Goal: Task Accomplishment & Management: Manage account settings

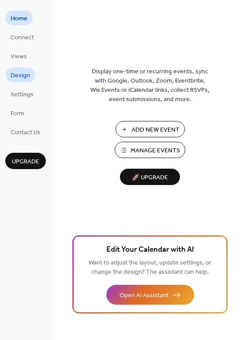
click at [19, 68] on link "Design" at bounding box center [20, 75] width 30 height 15
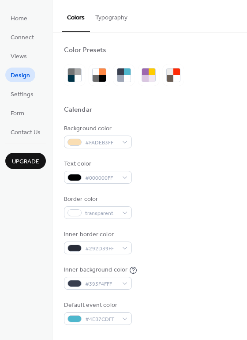
click at [113, 23] on button "Typography" at bounding box center [111, 15] width 43 height 31
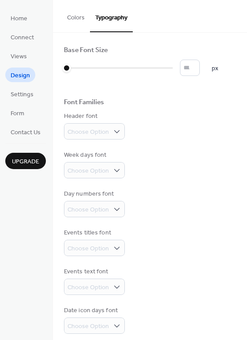
click at [85, 21] on button "Colors" at bounding box center [76, 15] width 28 height 31
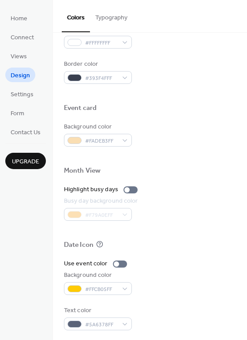
scroll to position [378, 0]
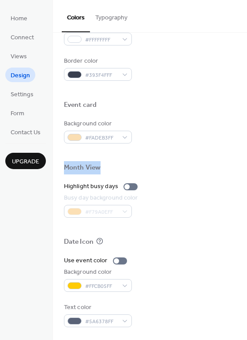
drag, startPoint x: 244, startPoint y: 151, endPoint x: 244, endPoint y: 169, distance: 17.7
click at [23, 113] on span "Form" at bounding box center [18, 113] width 14 height 9
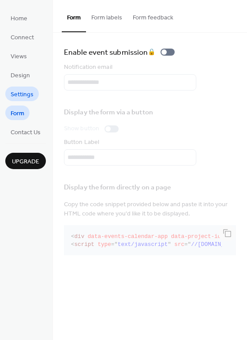
click at [20, 95] on span "Settings" at bounding box center [22, 94] width 23 height 9
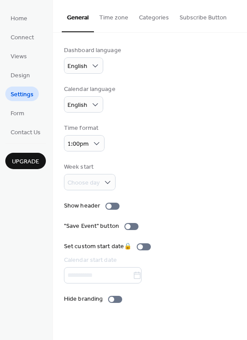
click at [136, 107] on div "Calendar language English" at bounding box center [150, 99] width 172 height 28
click at [115, 206] on div at bounding box center [113, 206] width 14 height 7
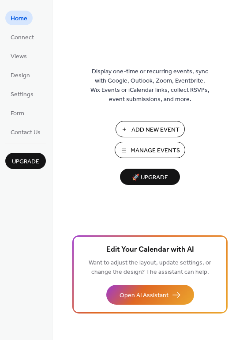
click at [124, 150] on button "Manage Events" at bounding box center [150, 150] width 71 height 16
click at [25, 34] on span "Connect" at bounding box center [22, 37] width 23 height 9
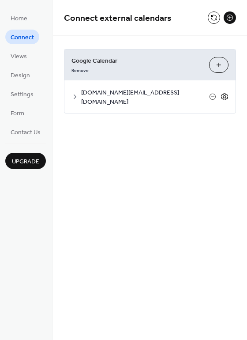
click at [225, 93] on icon at bounding box center [225, 97] width 8 height 8
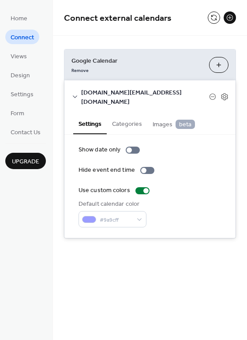
click at [129, 115] on button "Categories" at bounding box center [127, 123] width 41 height 20
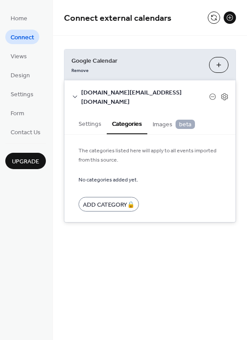
click at [153, 120] on span "Images beta" at bounding box center [174, 125] width 42 height 10
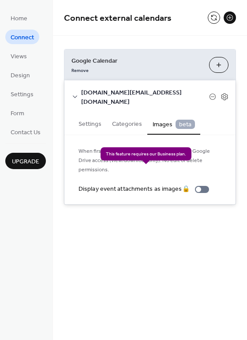
click at [204, 185] on div "Display event attachments as images 🔒" at bounding box center [146, 189] width 134 height 9
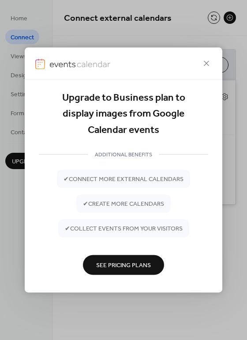
click at [11, 189] on div "Upgrade to Business plan to display images from Google Calendar events ADDITION…" at bounding box center [123, 170] width 247 height 340
click at [113, 176] on span "✔ connect more external calendars" at bounding box center [124, 179] width 120 height 9
click at [204, 61] on icon at bounding box center [206, 62] width 5 height 5
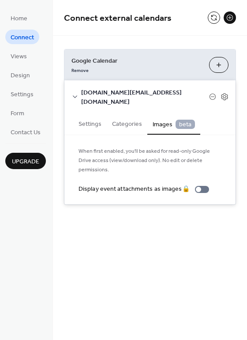
click at [86, 113] on button "Settings" at bounding box center [90, 123] width 34 height 20
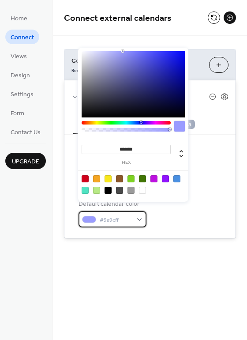
click at [136, 211] on div "#9a9cff" at bounding box center [113, 219] width 68 height 16
click at [100, 176] on div at bounding box center [96, 178] width 7 height 7
type input "*******"
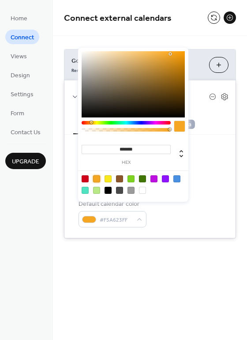
click at [100, 176] on div at bounding box center [96, 178] width 7 height 7
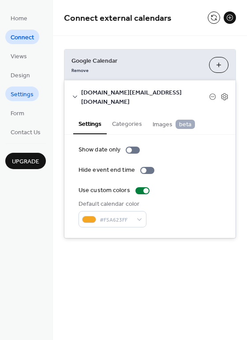
click at [26, 98] on span "Settings" at bounding box center [22, 94] width 23 height 9
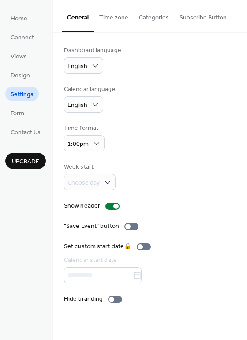
click at [142, 17] on button "Categories" at bounding box center [154, 15] width 41 height 31
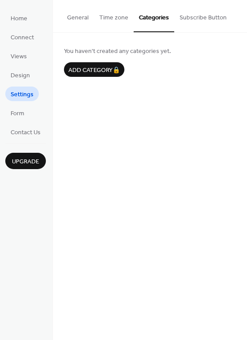
click at [121, 23] on button "Time zone" at bounding box center [114, 15] width 40 height 31
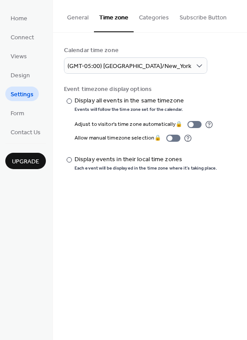
click at [160, 18] on button "Categories" at bounding box center [154, 15] width 41 height 31
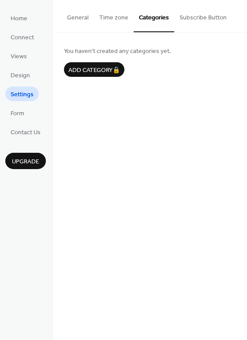
click at [183, 16] on button "Subscribe Button" at bounding box center [203, 15] width 58 height 31
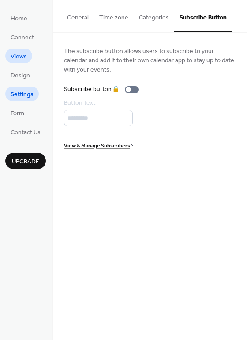
click at [29, 52] on link "Views" at bounding box center [18, 56] width 27 height 15
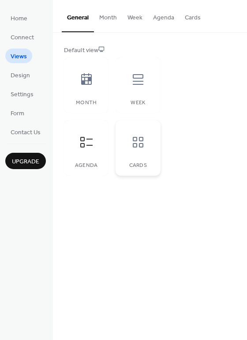
click at [136, 147] on icon at bounding box center [138, 142] width 11 height 11
click at [91, 86] on icon at bounding box center [86, 79] width 14 height 14
click at [132, 88] on div at bounding box center [138, 79] width 26 height 26
click at [82, 143] on icon at bounding box center [86, 142] width 14 height 14
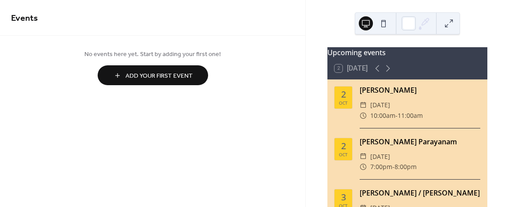
click at [384, 26] on button at bounding box center [383, 23] width 14 height 14
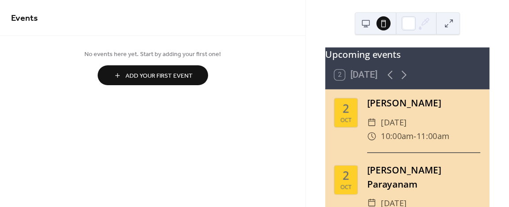
click at [366, 25] on button at bounding box center [366, 23] width 14 height 14
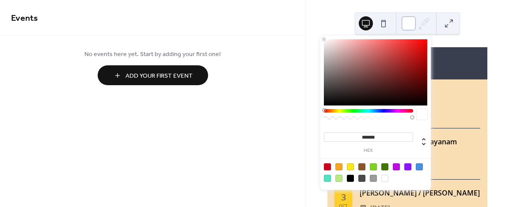
click at [411, 27] on div at bounding box center [408, 23] width 14 height 14
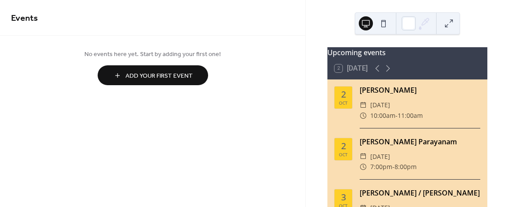
click at [365, 23] on button at bounding box center [366, 23] width 14 height 14
click at [170, 78] on span "Add Your First Event" at bounding box center [158, 76] width 67 height 9
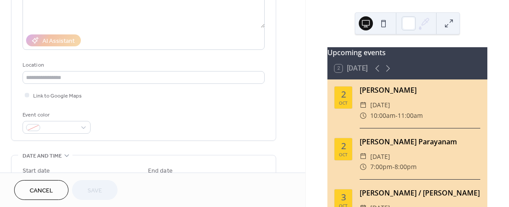
scroll to position [132, 0]
click at [39, 186] on span "Cancel" at bounding box center [41, 190] width 23 height 9
